Goal: Book appointment/travel/reservation

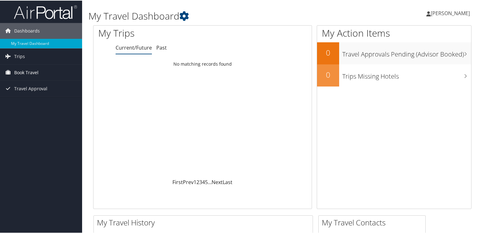
click at [50, 70] on link "Book Travel" at bounding box center [41, 72] width 82 height 16
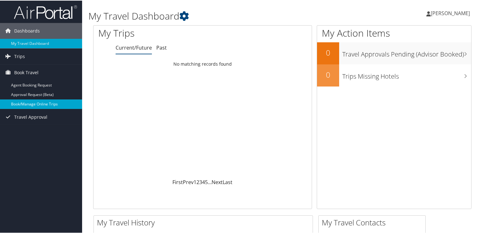
click at [41, 103] on link "Book/Manage Online Trips" at bounding box center [41, 103] width 82 height 9
